Goal: Navigation & Orientation: Find specific page/section

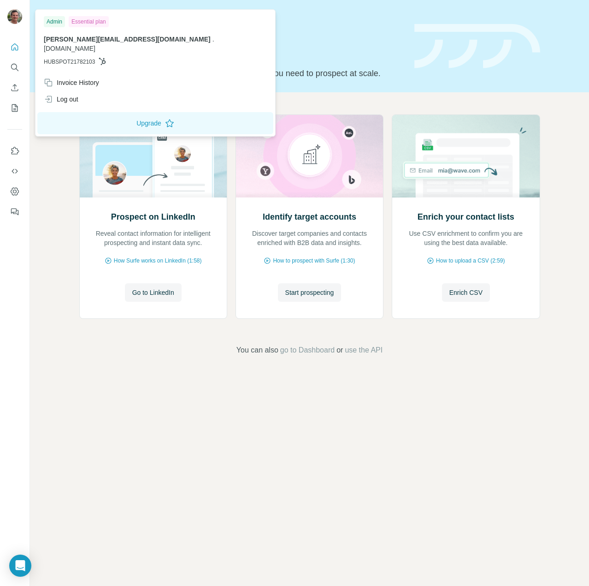
click at [16, 13] on img at bounding box center [14, 16] width 15 height 15
click at [83, 78] on div "Invoice History" at bounding box center [71, 82] width 55 height 9
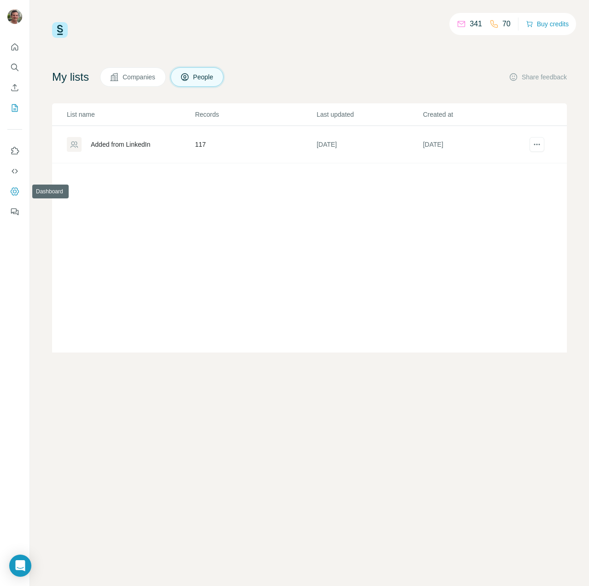
click at [12, 190] on icon "Dashboard" at bounding box center [15, 191] width 8 height 8
